Goal: Task Accomplishment & Management: Use online tool/utility

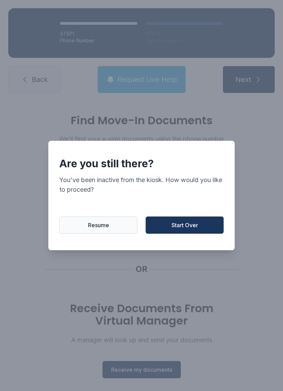
click at [193, 226] on span "Start Over" at bounding box center [184, 225] width 27 height 8
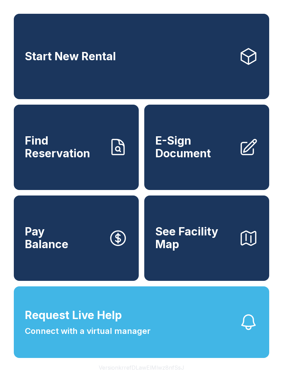
click at [228, 154] on span "E-Sign Document" at bounding box center [194, 147] width 78 height 25
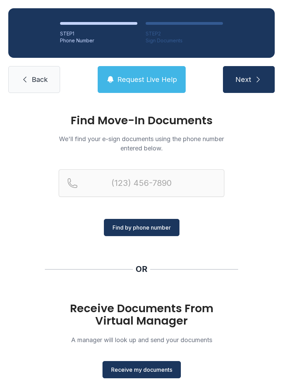
click at [144, 226] on span "Find by phone number" at bounding box center [141, 228] width 58 height 8
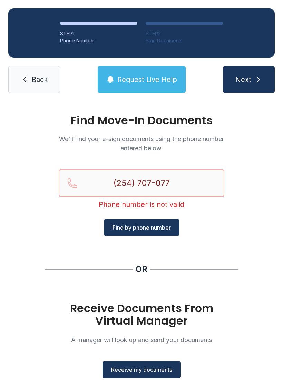
click at [248, 80] on button "Next" at bounding box center [249, 79] width 52 height 27
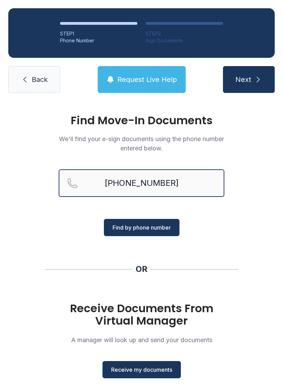
type input "[PHONE_NUMBER]"
click at [255, 77] on icon "submit" at bounding box center [258, 79] width 8 height 8
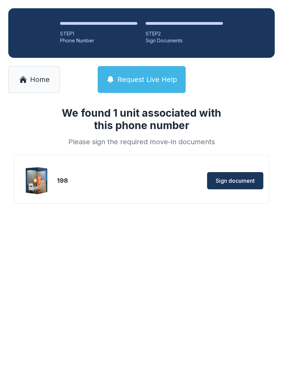
click at [236, 179] on span "Sign document" at bounding box center [234, 181] width 39 height 8
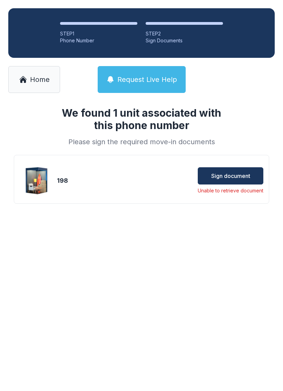
click at [242, 90] on div at bounding box center [249, 79] width 52 height 27
